Goal: Task Accomplishment & Management: Manage account settings

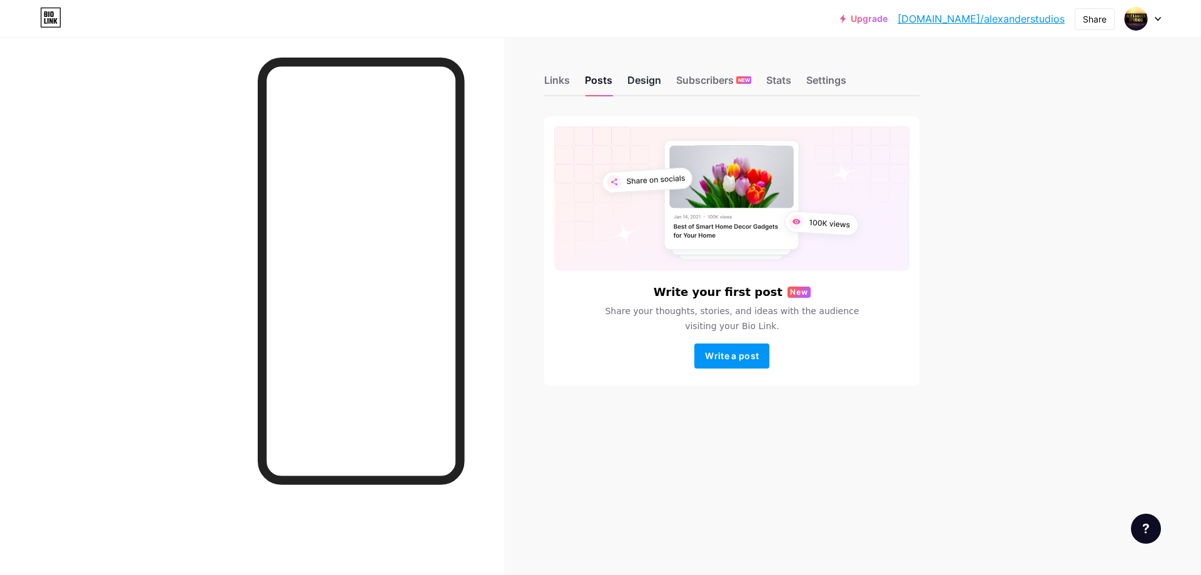
click at [639, 90] on div "Design" at bounding box center [644, 84] width 34 height 23
click at [597, 88] on div "Posts" at bounding box center [599, 84] width 28 height 23
click at [551, 88] on div "Links" at bounding box center [557, 84] width 26 height 23
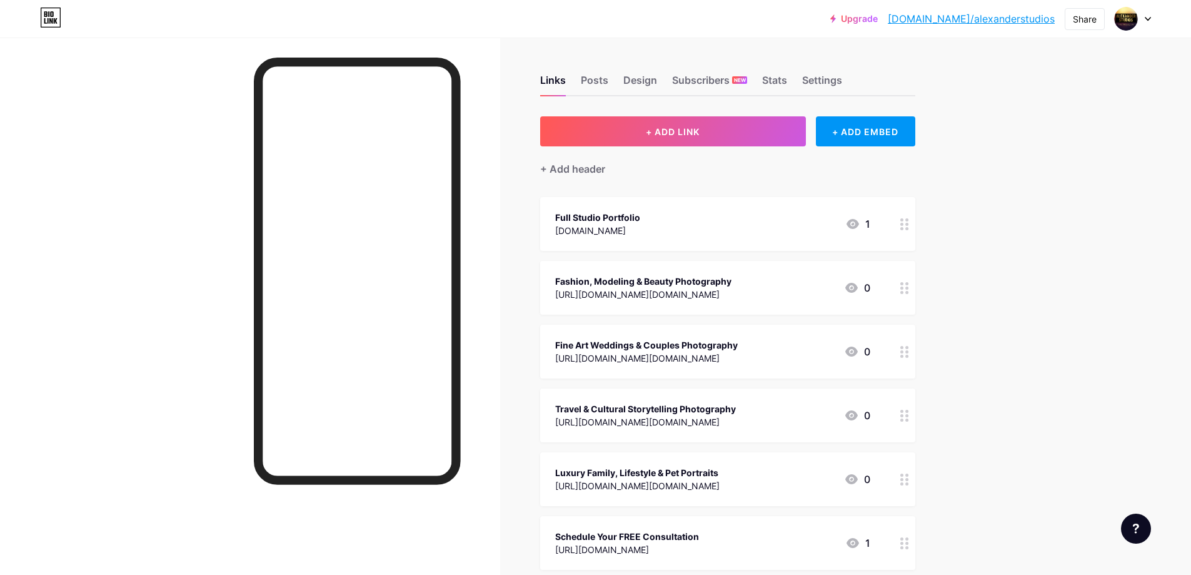
click at [730, 221] on div "Full Studio Portfolio [DOMAIN_NAME] 1" at bounding box center [712, 224] width 315 height 29
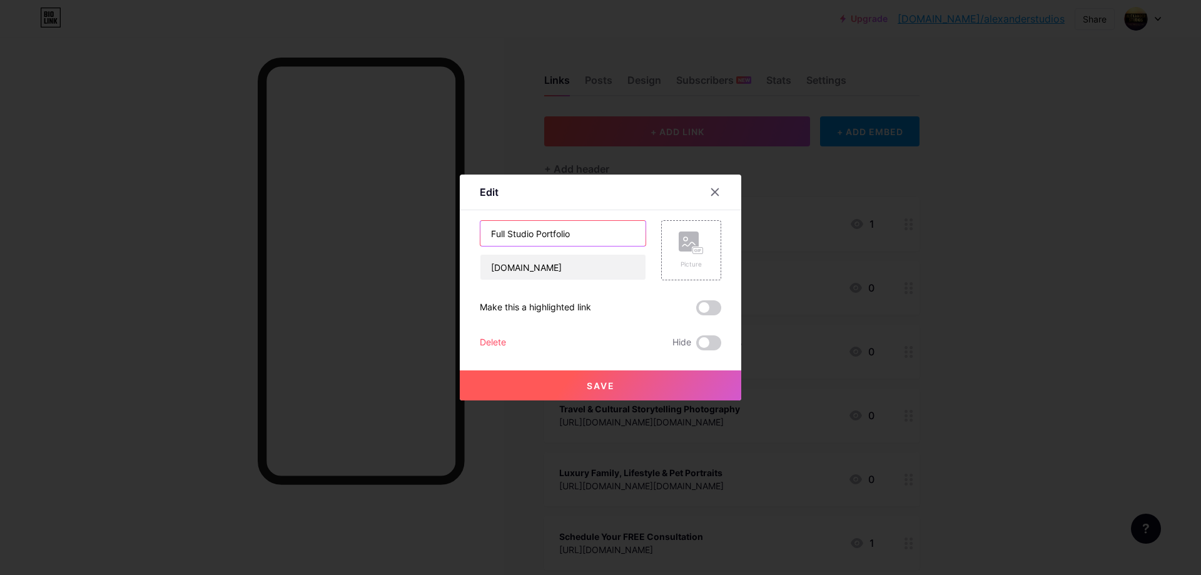
drag, startPoint x: 533, startPoint y: 231, endPoint x: 606, endPoint y: 229, distance: 72.6
click at [606, 229] on input "Full Studio Portfolio" at bounding box center [562, 233] width 165 height 25
type input "Studio Samples"
click at [602, 383] on span "Save" at bounding box center [601, 385] width 28 height 11
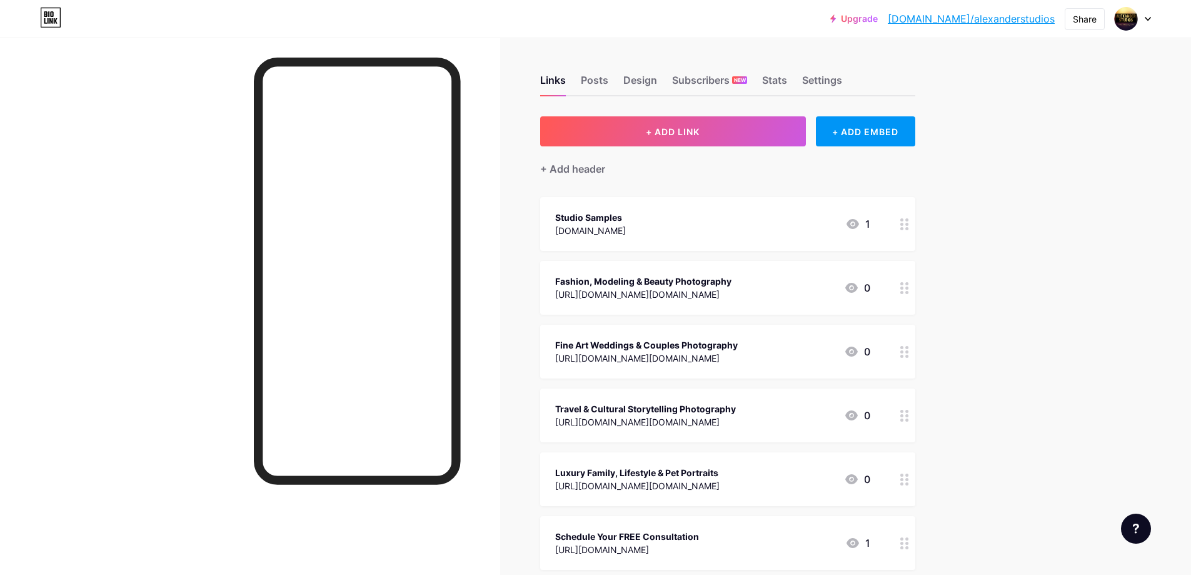
click at [1001, 361] on div "Upgrade [DOMAIN_NAME]/alexan... [DOMAIN_NAME]/alexanderstudios Share Switch acc…" at bounding box center [595, 357] width 1191 height 715
click at [626, 223] on div "Studio Samples" at bounding box center [590, 217] width 71 height 13
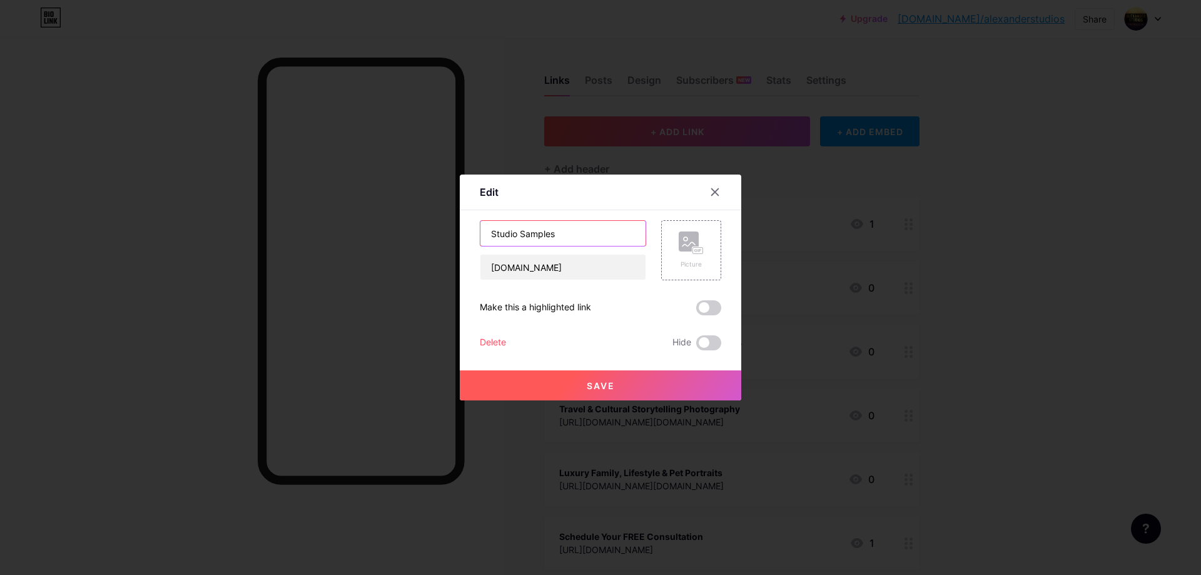
drag, startPoint x: 512, startPoint y: 236, endPoint x: 453, endPoint y: 238, distance: 58.2
click at [453, 238] on div "Edit Content YouTube Play YouTube video without leaving your page. ADD Vimeo Pl…" at bounding box center [600, 287] width 1201 height 575
type input "Work Samples"
click at [712, 187] on icon at bounding box center [715, 192] width 10 height 10
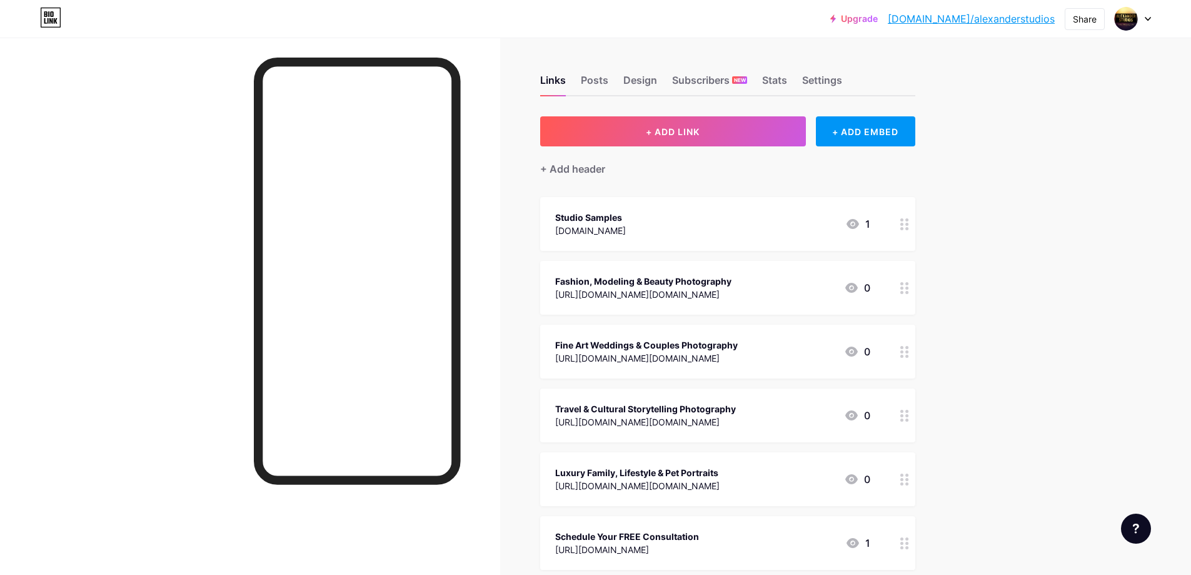
click at [1016, 265] on div "Upgrade [DOMAIN_NAME]/alexan... [DOMAIN_NAME]/alexanderstudios Share Switch acc…" at bounding box center [595, 357] width 1191 height 715
click at [625, 215] on div "Studio Samples" at bounding box center [590, 217] width 71 height 13
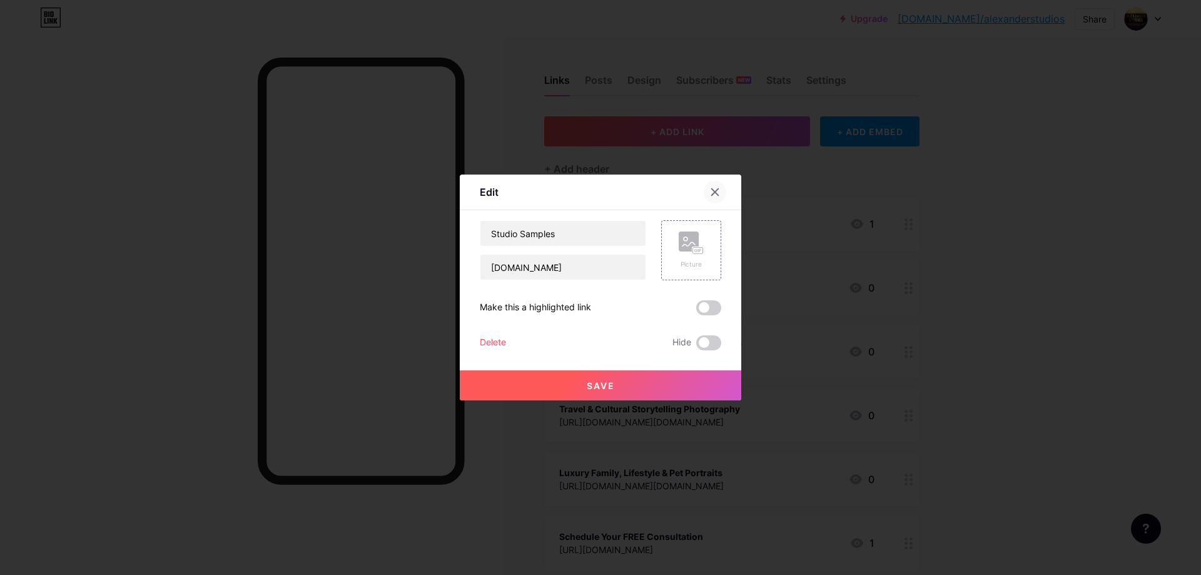
click at [704, 183] on div at bounding box center [715, 192] width 23 height 23
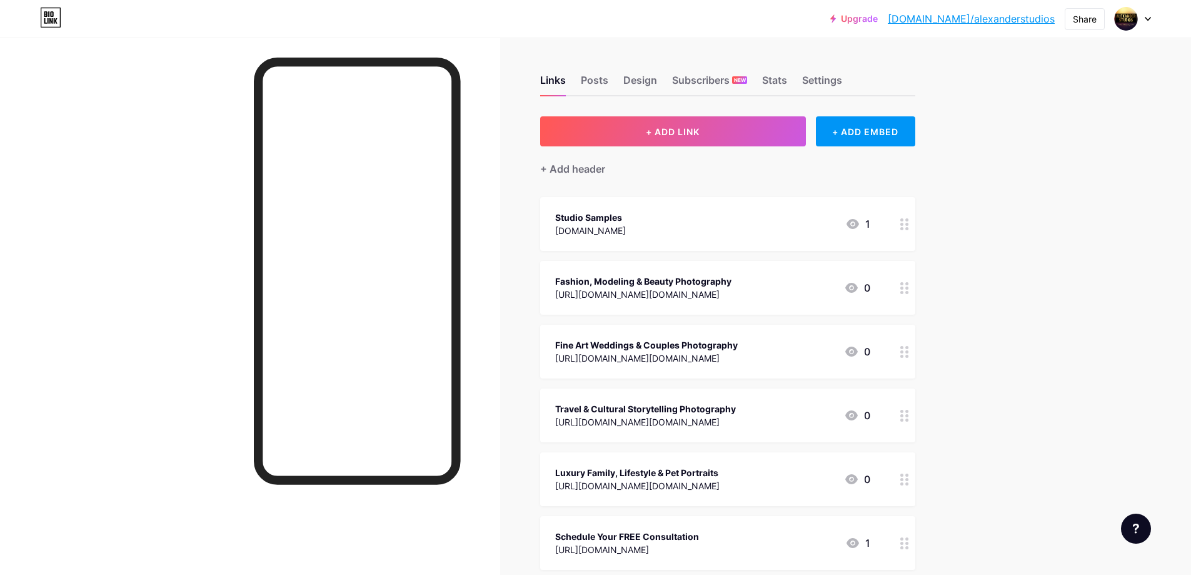
click at [1003, 232] on div "Upgrade [DOMAIN_NAME]/alexan... [DOMAIN_NAME]/alexanderstudios Share Switch acc…" at bounding box center [595, 357] width 1191 height 715
